Goal: Find specific page/section: Find specific page/section

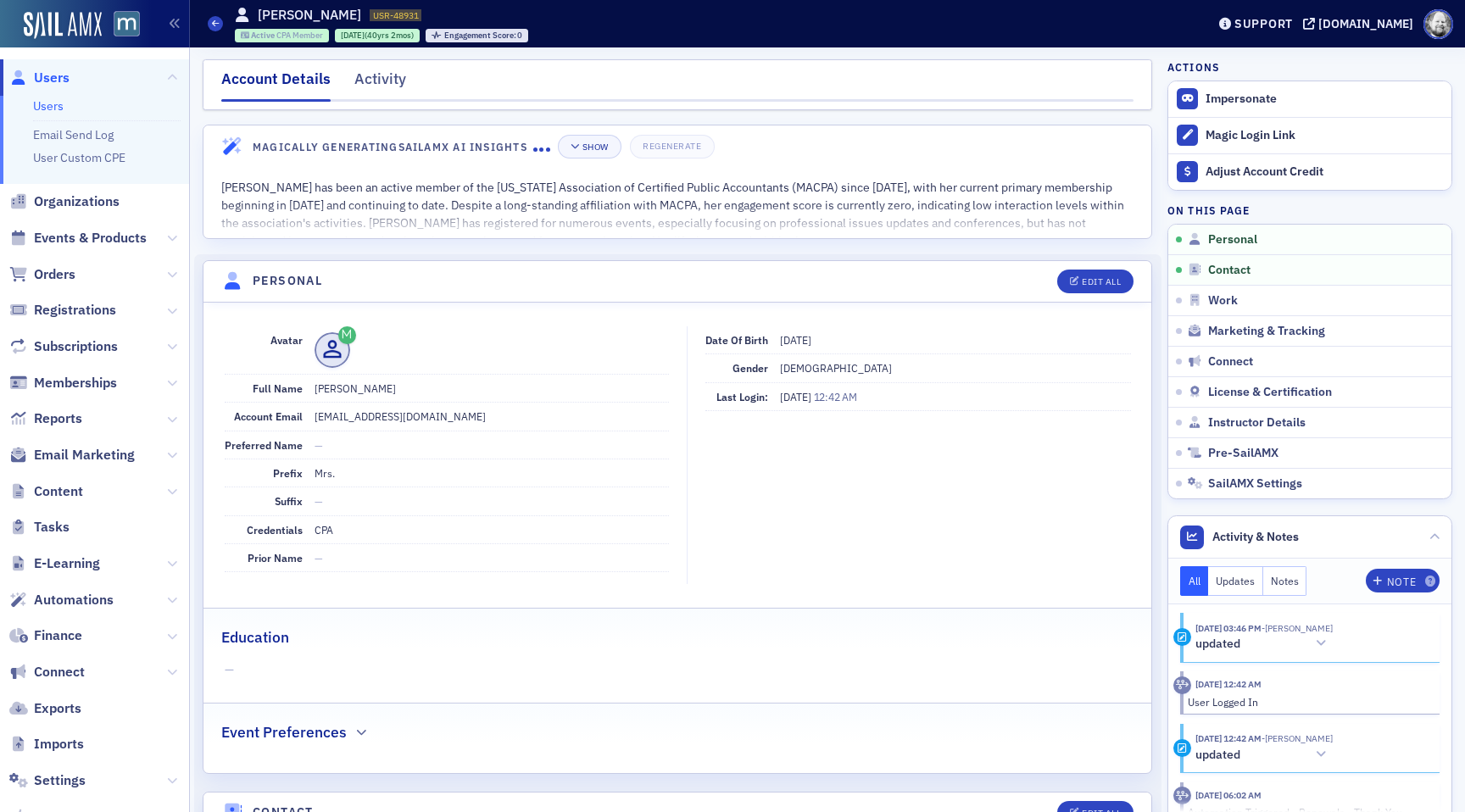
click at [273, 37] on span "Active" at bounding box center [263, 35] width 25 height 11
click at [383, 75] on div "Activity" at bounding box center [381, 84] width 52 height 32
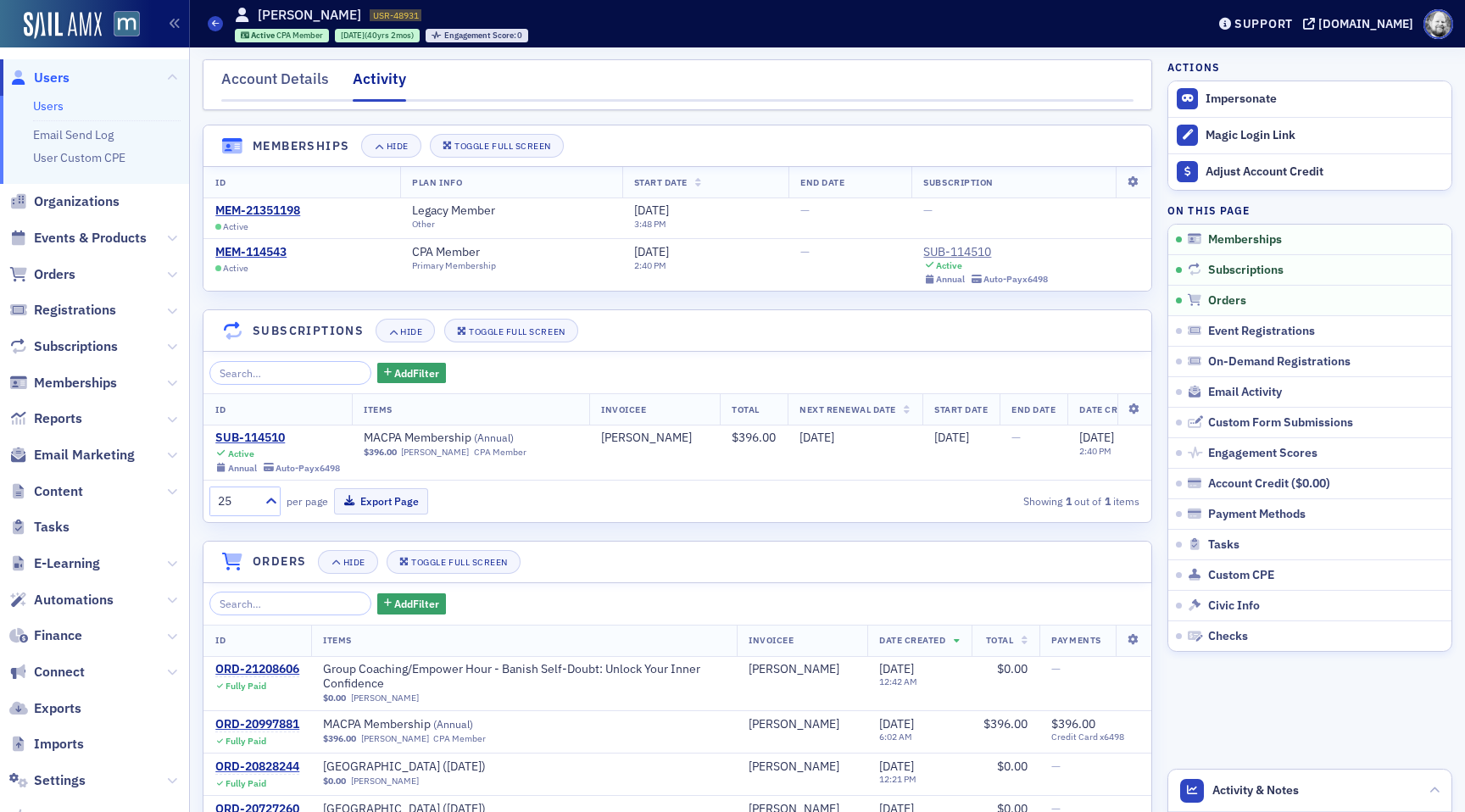
click at [61, 103] on link "Users" at bounding box center [48, 106] width 31 height 15
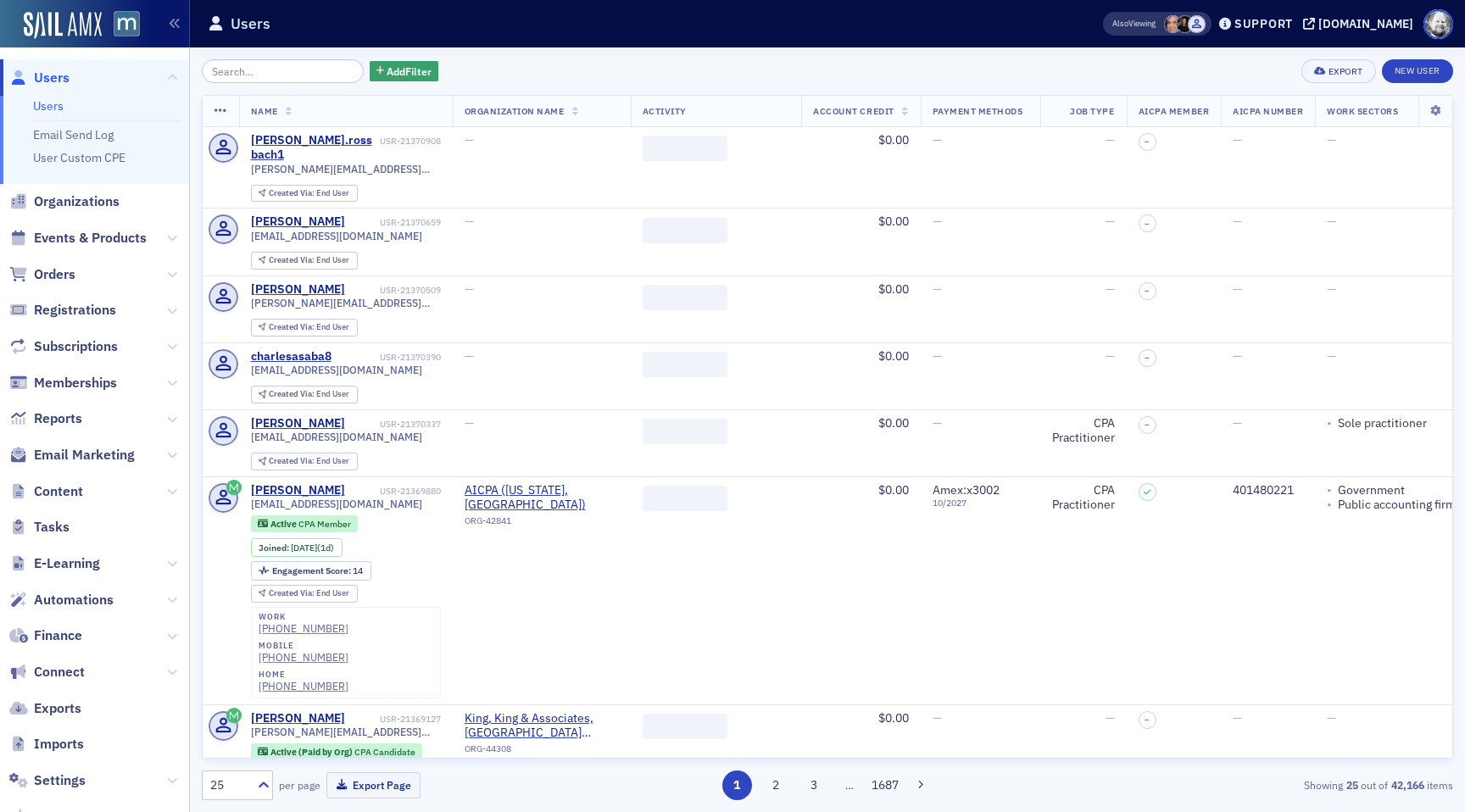
click at [251, 86] on div "Add Filter Export New User Name Organization Name Activity Account Credit Payme…" at bounding box center [828, 430] width 1252 height 741
click at [250, 77] on input "search" at bounding box center [283, 71] width 162 height 23
paste input "Jane Bloodgood"
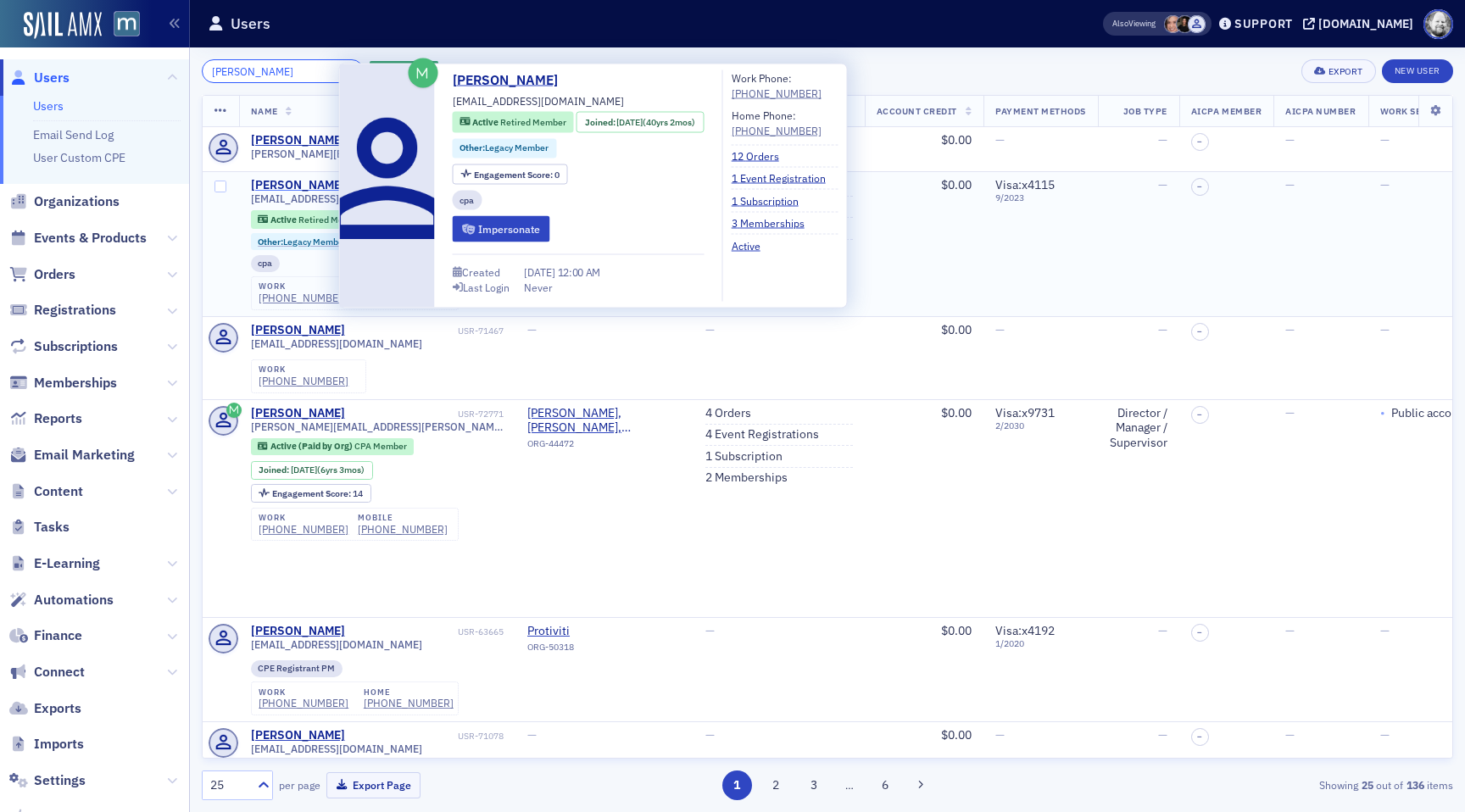
type input "Jane Bloodgood"
click at [274, 184] on div "Jane Bloodgood" at bounding box center [297, 185] width 94 height 15
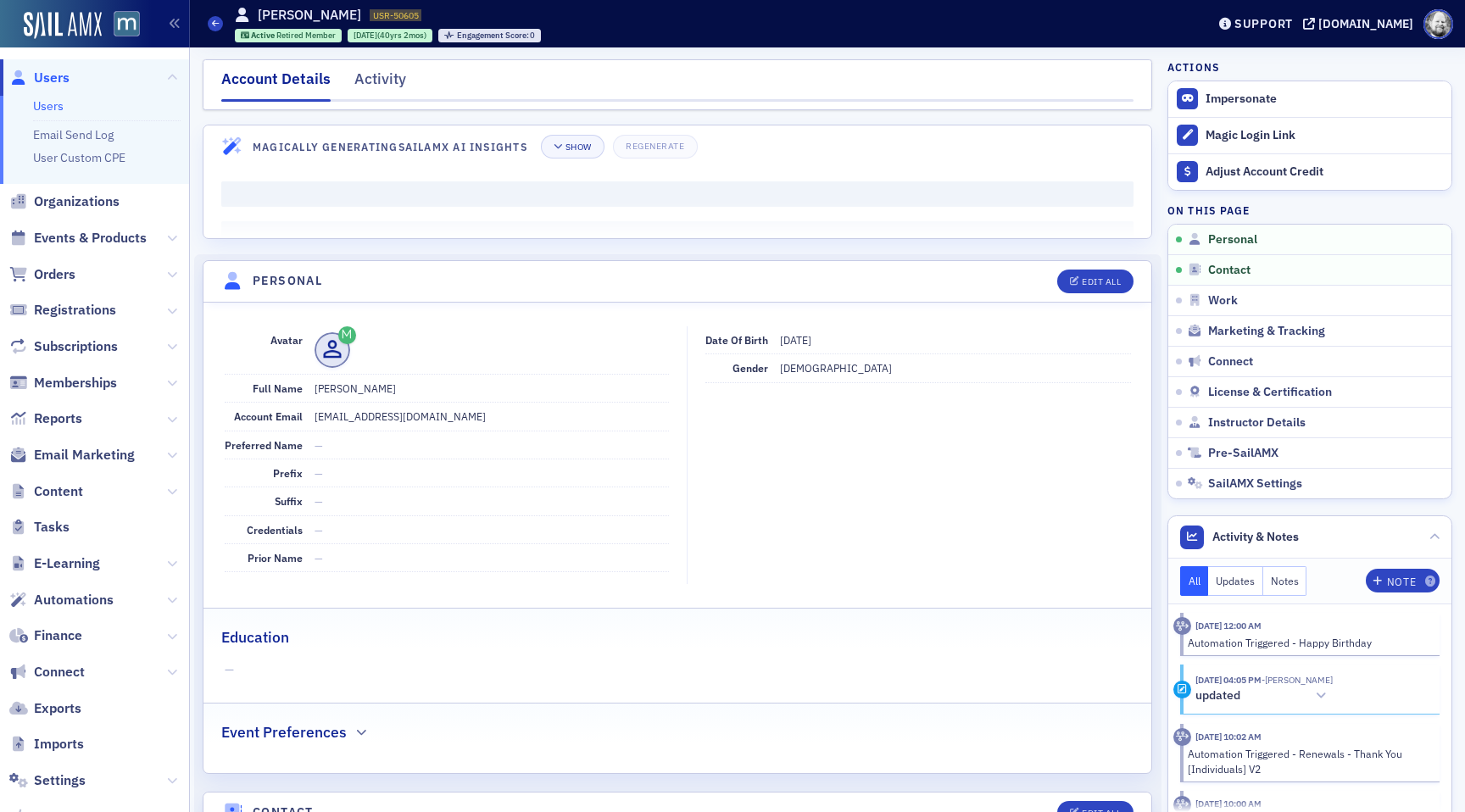
click at [365, 62] on div "Account Details Activity" at bounding box center [678, 85] width 950 height 51
click at [368, 73] on div "Activity" at bounding box center [381, 84] width 52 height 32
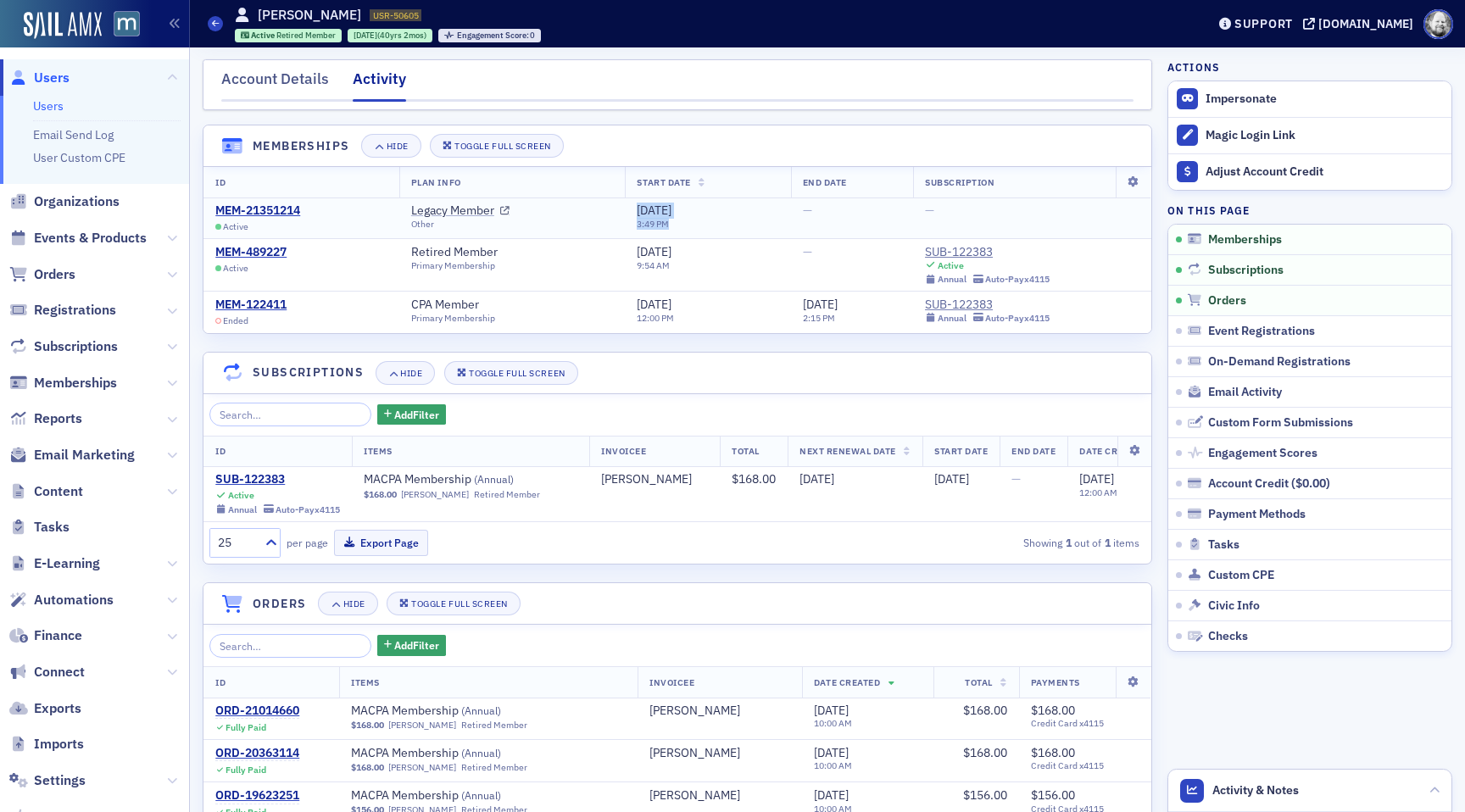
drag, startPoint x: 631, startPoint y: 211, endPoint x: 732, endPoint y: 212, distance: 101.0
click at [732, 212] on div "10/2/2025 3:49 PM" at bounding box center [708, 216] width 142 height 26
click at [699, 208] on div "10/2/2025 3:49 PM" at bounding box center [708, 216] width 142 height 26
drag, startPoint x: 673, startPoint y: 208, endPoint x: 624, endPoint y: 208, distance: 49.0
click at [625, 208] on td "10/2/2025 3:49 PM" at bounding box center [708, 218] width 166 height 42
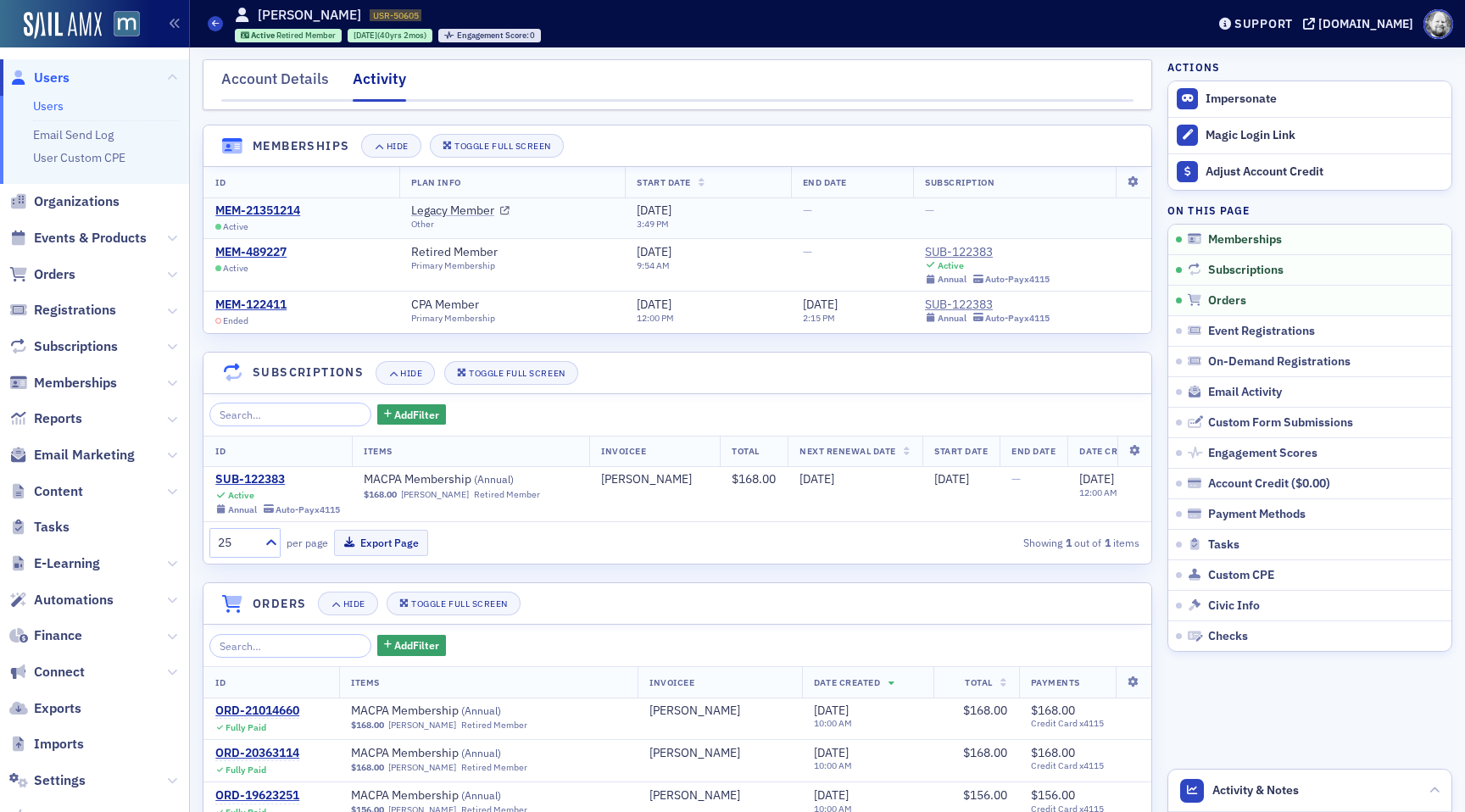
copy span "[DATE]"
click at [51, 102] on link "Users" at bounding box center [48, 106] width 31 height 15
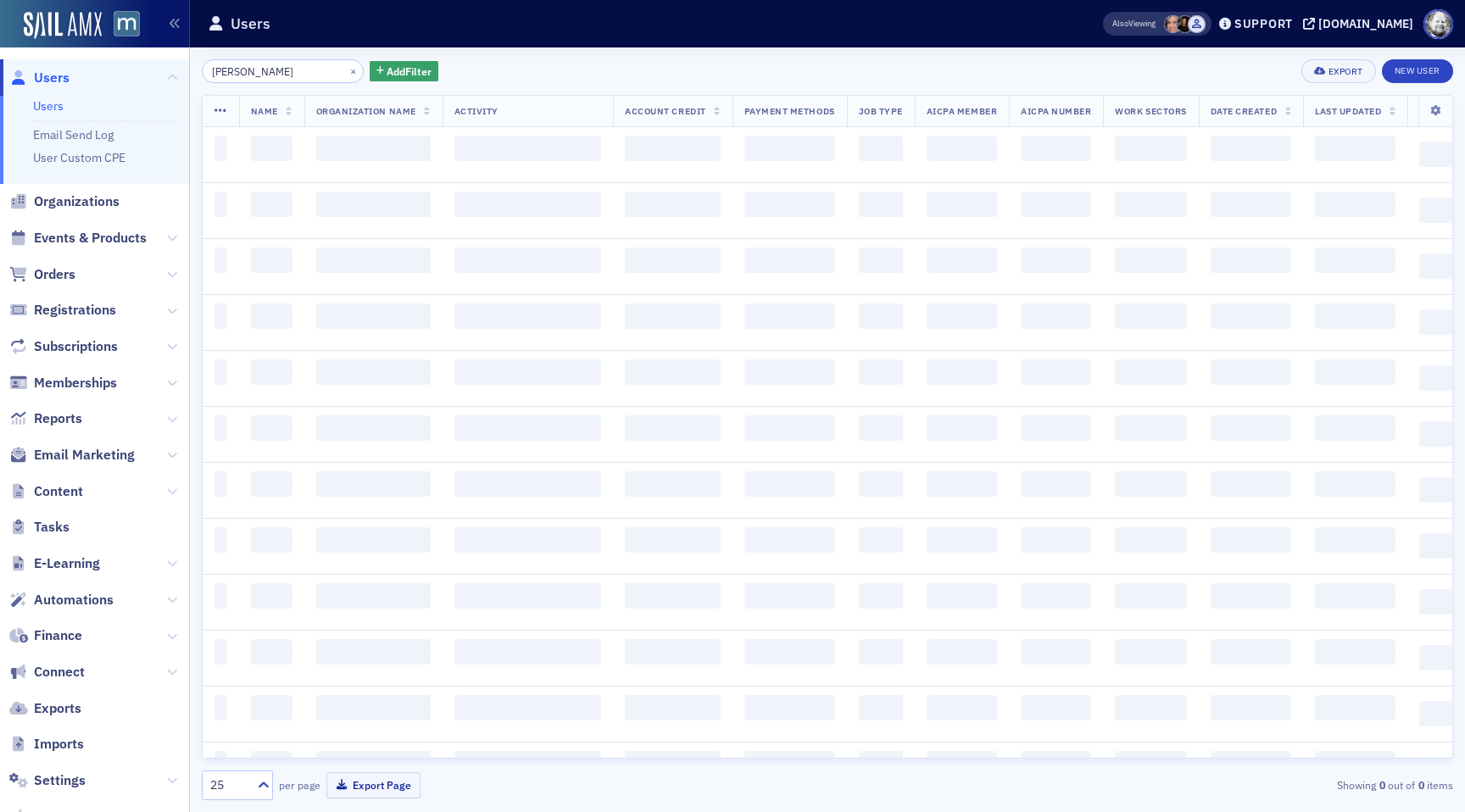
drag, startPoint x: 286, startPoint y: 71, endPoint x: 179, endPoint y: 73, distance: 107.0
click at [179, 73] on div "Prod Users Users Email Send Log User Custom CPE Organizations Events & Products…" at bounding box center [732, 406] width 1465 height 812
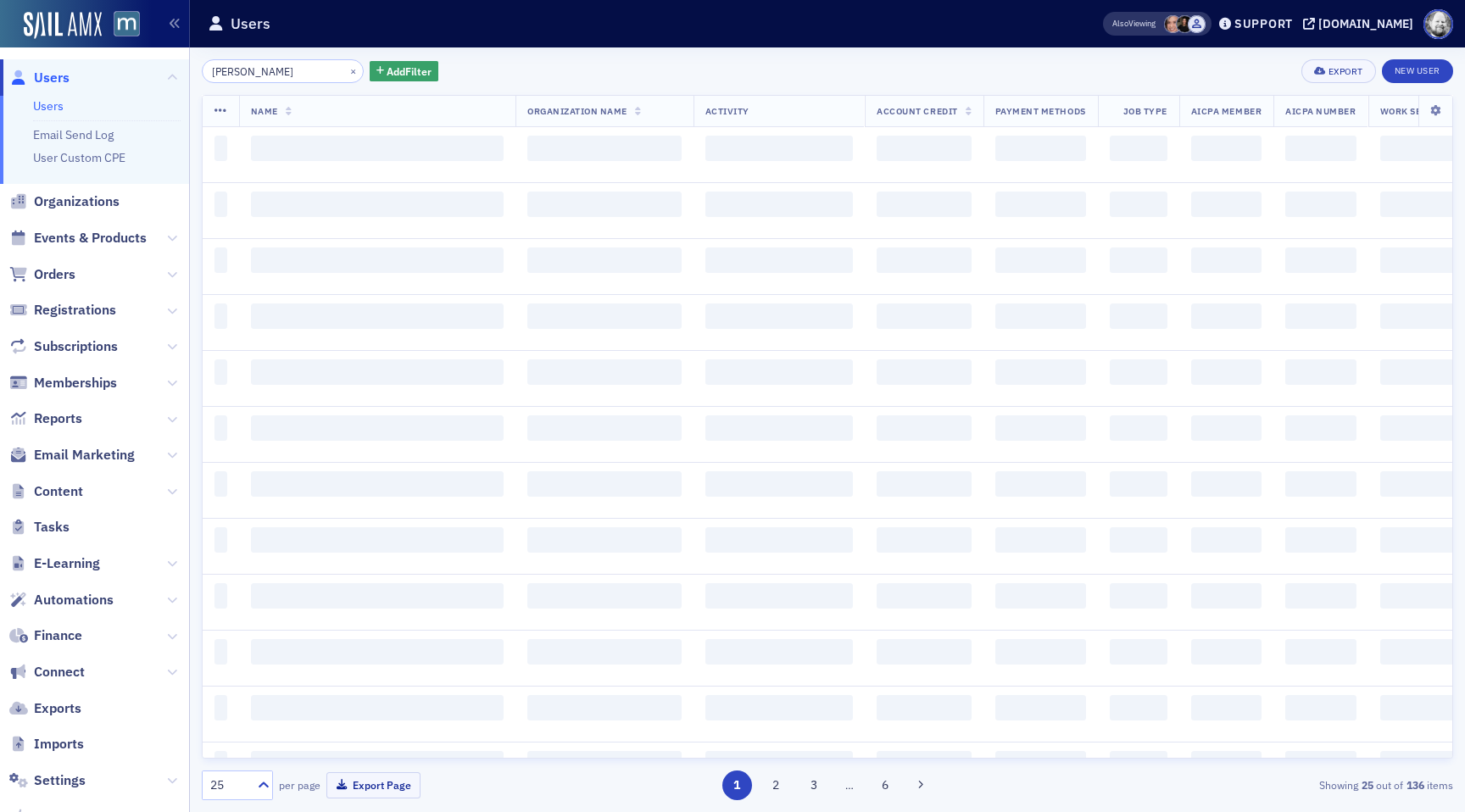
type input "[PERSON_NAME]"
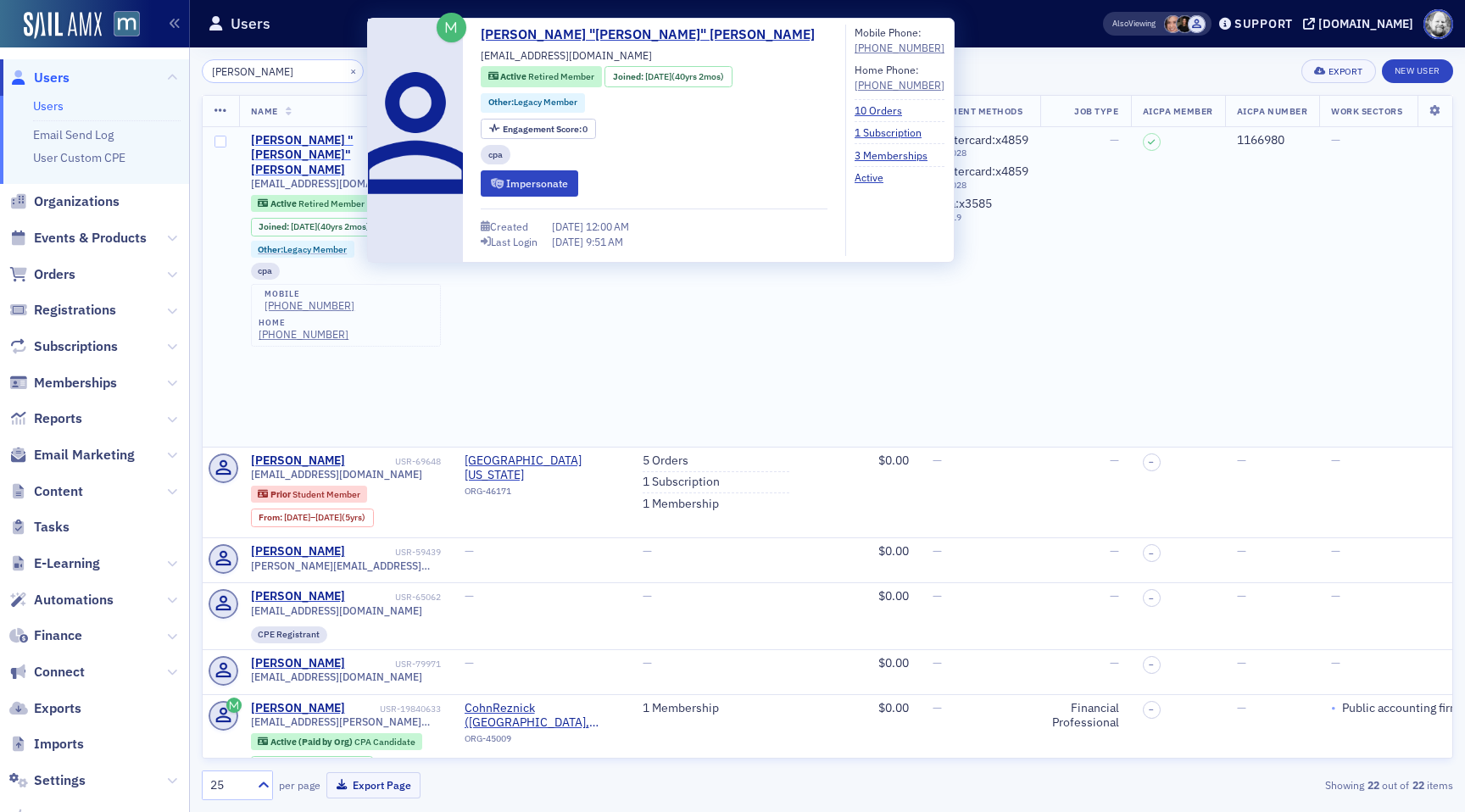
click at [286, 137] on div "[PERSON_NAME] "[PERSON_NAME]" [PERSON_NAME]" at bounding box center [320, 156] width 141 height 45
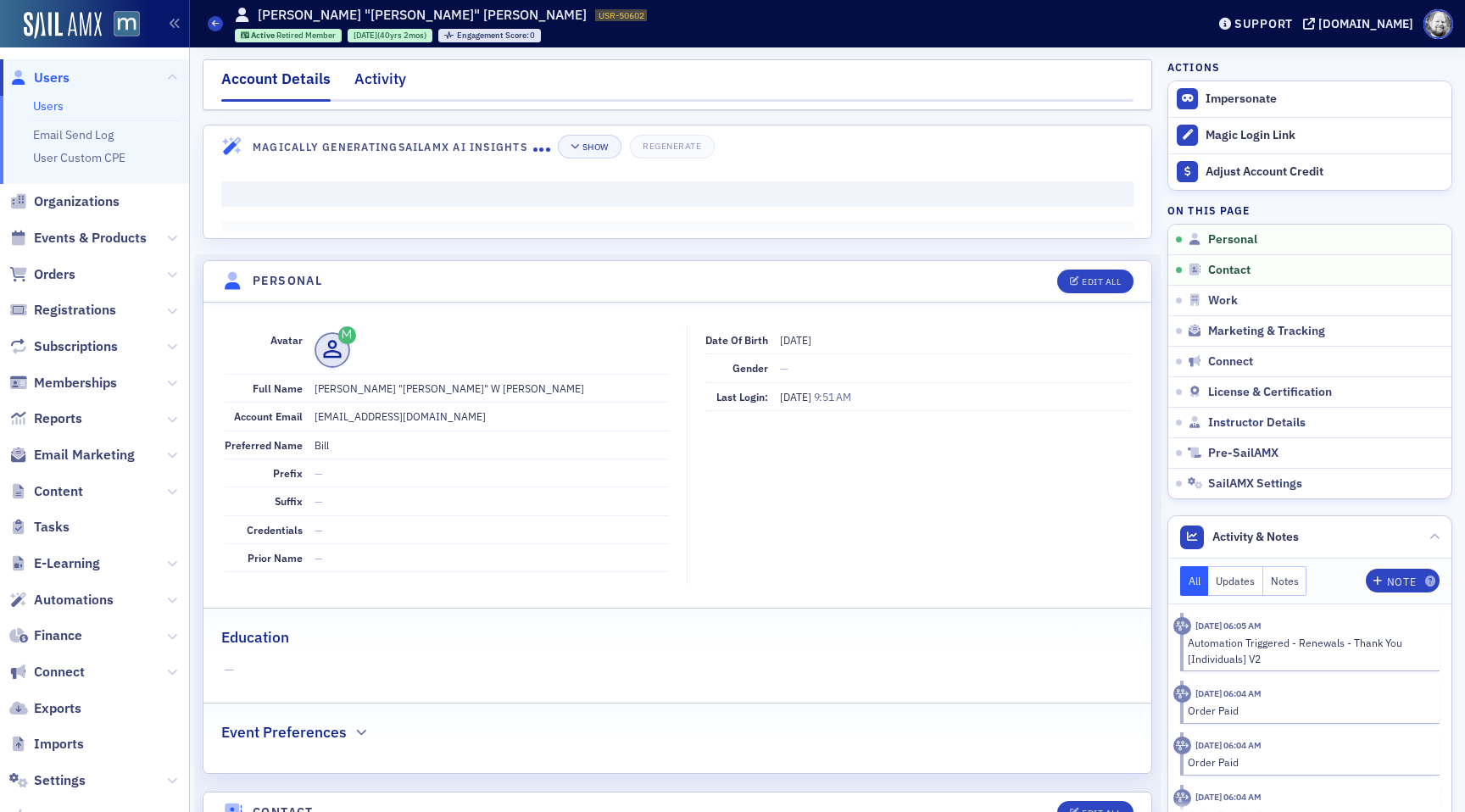
click at [380, 87] on div "Activity" at bounding box center [381, 84] width 52 height 32
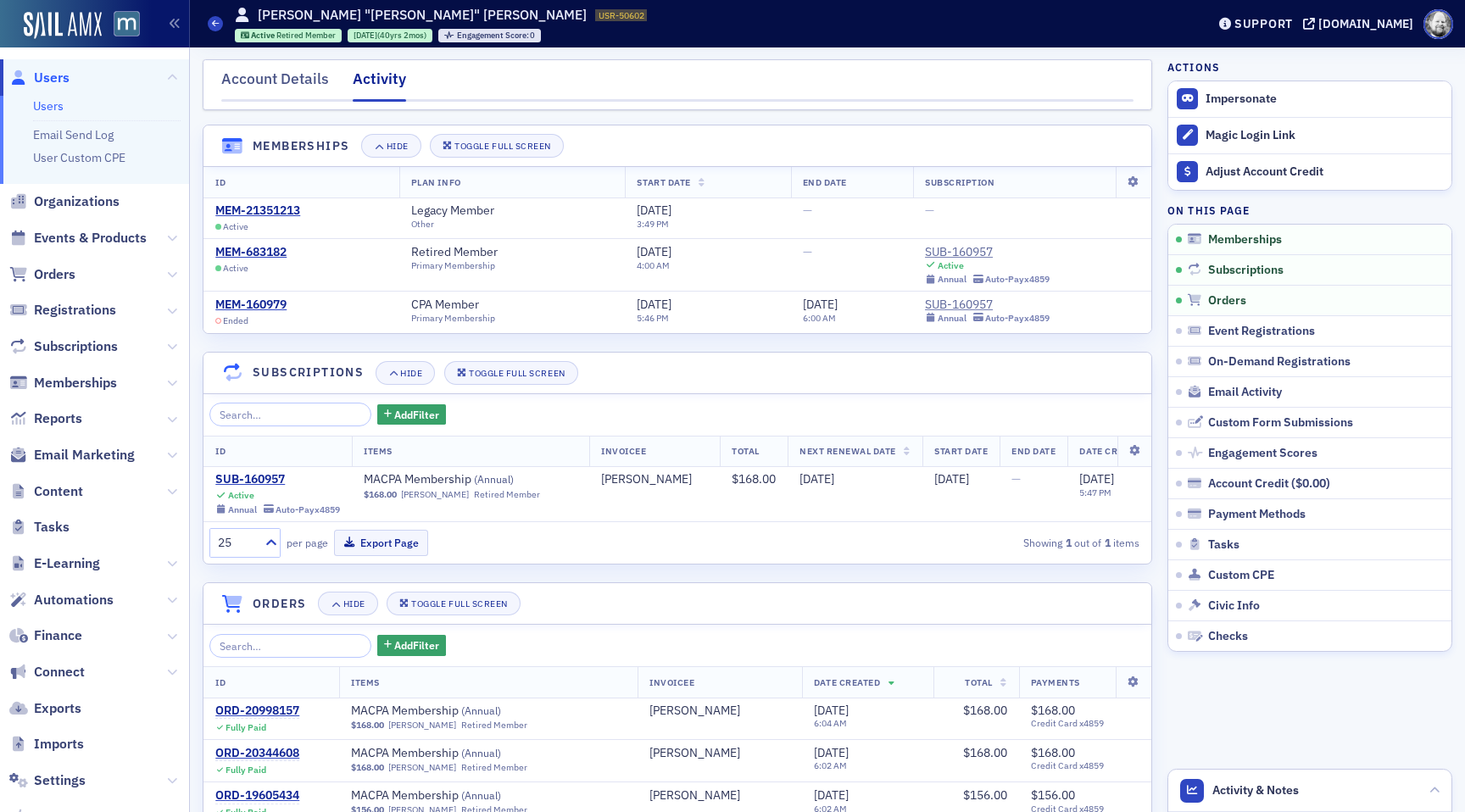
click at [62, 107] on link "Users" at bounding box center [48, 106] width 31 height 15
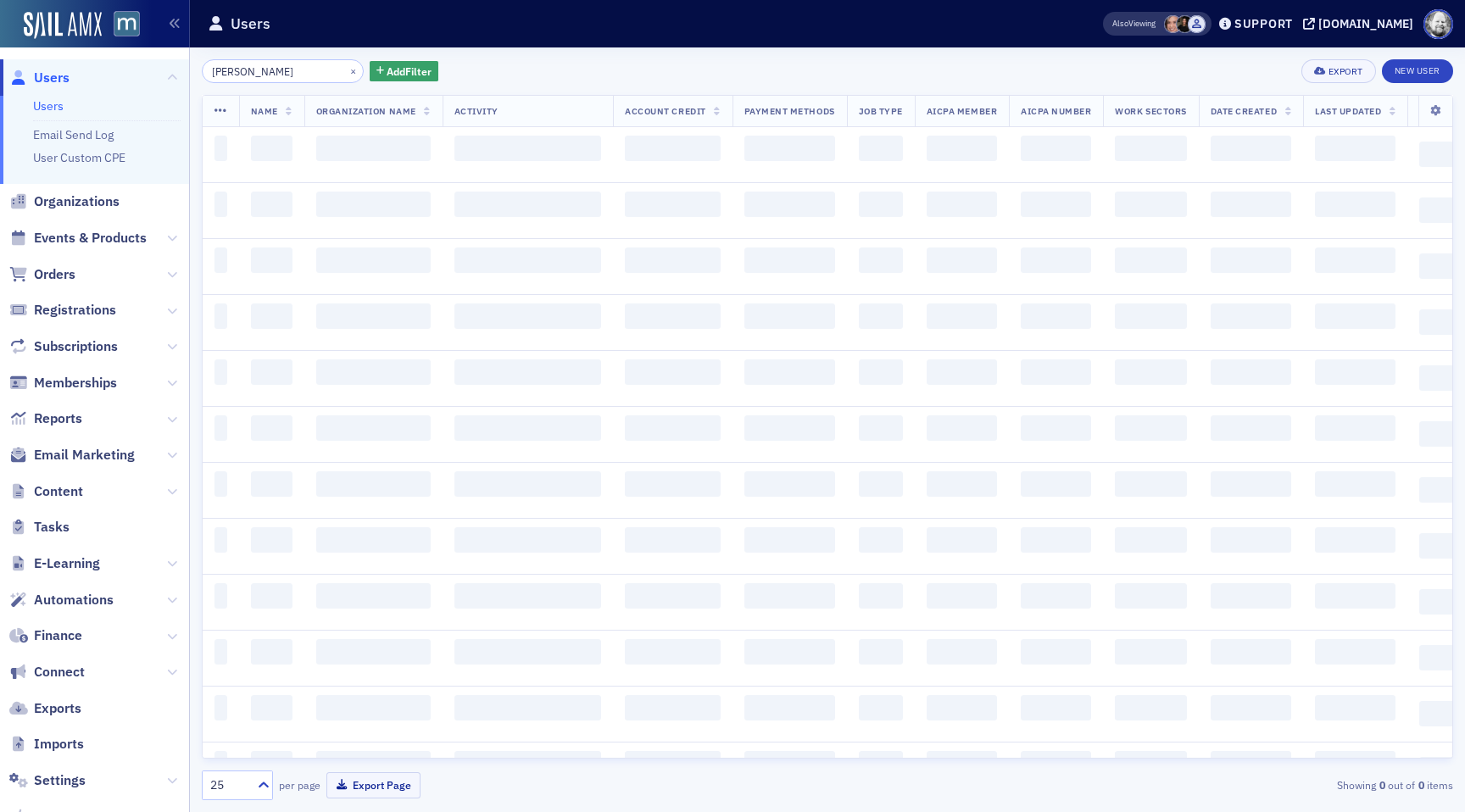
click at [147, 75] on div "Prod Users Users Email Send Log User Custom CPE Organizations Events & Products…" at bounding box center [732, 406] width 1465 height 812
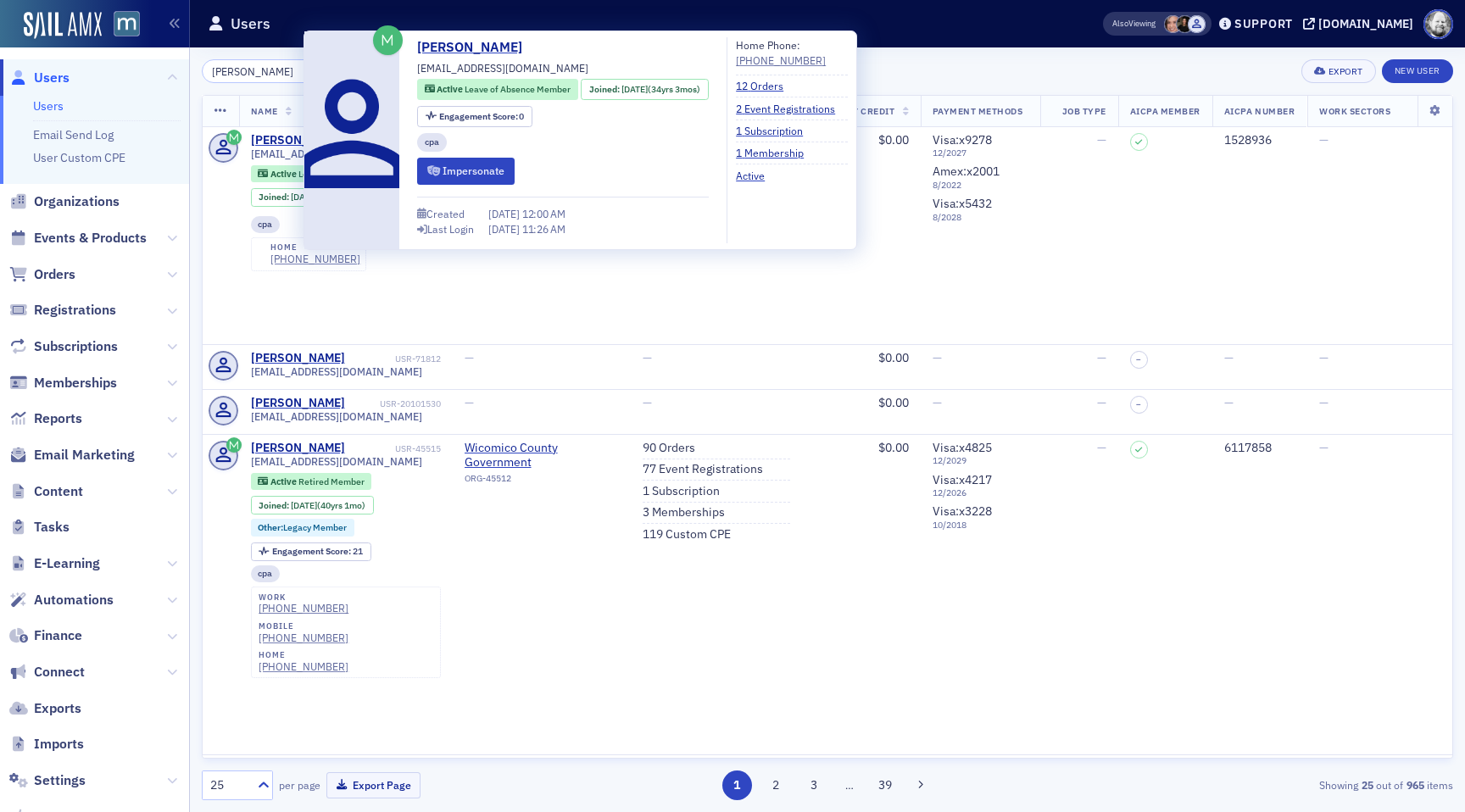
type input "[PERSON_NAME]"
click at [277, 142] on div "[PERSON_NAME]" at bounding box center [297, 141] width 94 height 15
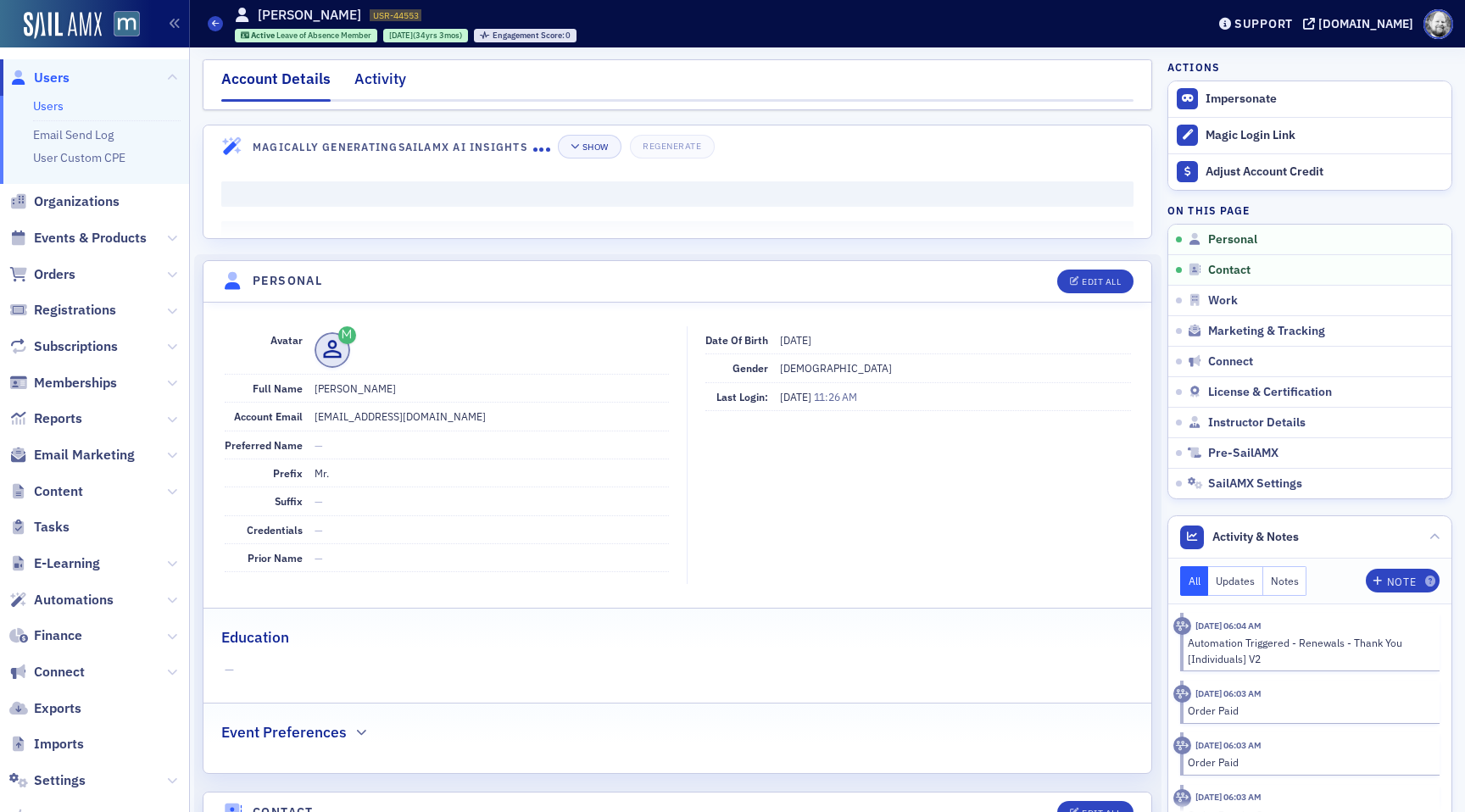
click at [369, 69] on div "Activity" at bounding box center [381, 84] width 52 height 32
